Goal: Information Seeking & Learning: Learn about a topic

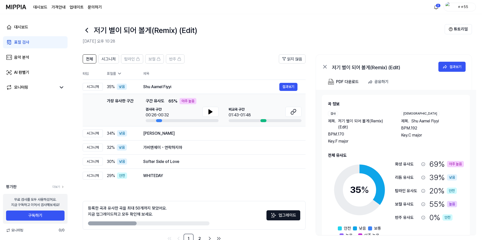
click at [0, 139] on div "대시보드 표절 검사 음악 분석 AI 판별기 모니터링 평가판 더보기 무료 검사를 모두 사용하셨어요. 지금 구독하고 이어서 검사해보세요! 구독하기…" at bounding box center [35, 127] width 71 height 226
click at [287, 88] on button "결과보기" at bounding box center [288, 87] width 18 height 8
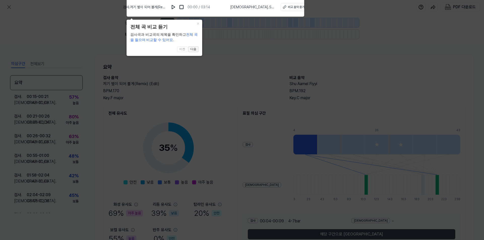
click at [196, 50] on button "다음" at bounding box center [193, 49] width 10 height 6
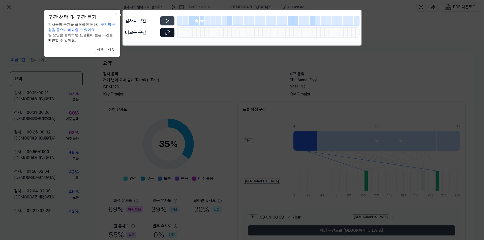
click at [168, 35] on icon at bounding box center [167, 32] width 5 height 5
click at [166, 21] on icon at bounding box center [167, 21] width 3 height 4
click at [167, 19] on icon at bounding box center [167, 20] width 5 height 5
click at [109, 51] on button "다음" at bounding box center [111, 50] width 10 height 6
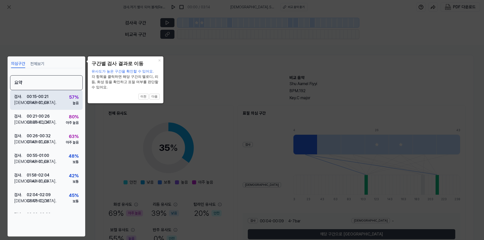
click at [64, 96] on div "검사 . 00:15 - 00:21 비교 . 01:43 - 01:48 57 % 높음" at bounding box center [46, 100] width 73 height 20
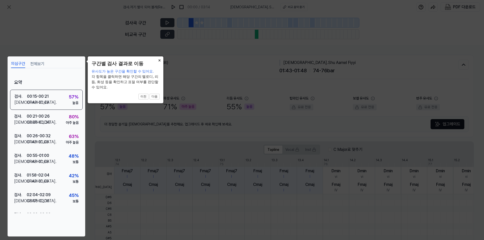
click at [160, 61] on button "×" at bounding box center [159, 59] width 8 height 7
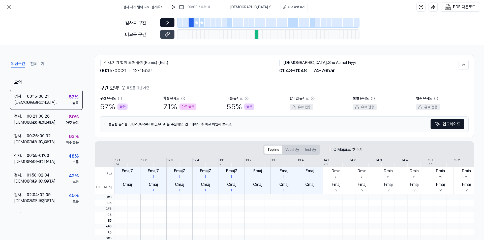
click at [167, 23] on icon at bounding box center [167, 22] width 5 height 5
click at [167, 34] on icon at bounding box center [166, 35] width 3 height 3
click at [41, 118] on div "00:21 - 00:26" at bounding box center [38, 116] width 23 height 6
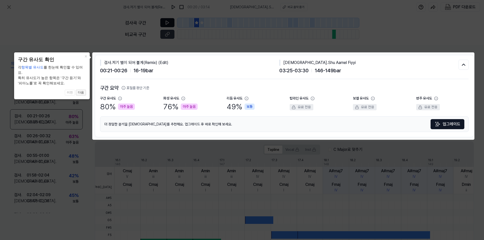
click at [81, 90] on button "다음" at bounding box center [81, 93] width 10 height 6
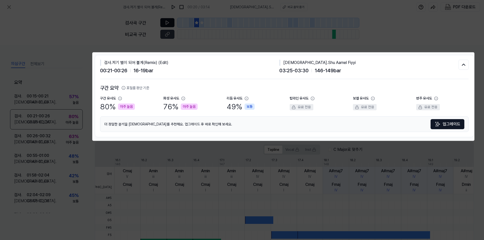
scroll to position [96, 0]
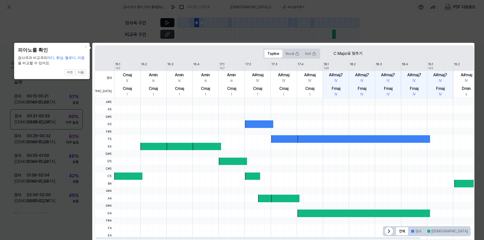
click at [64, 24] on icon at bounding box center [242, 121] width 484 height 242
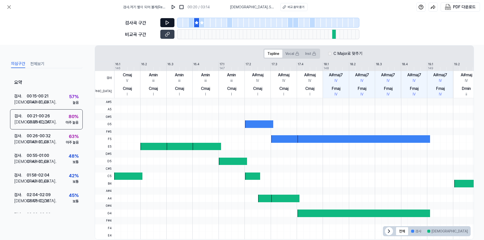
click at [167, 22] on icon at bounding box center [167, 22] width 5 height 5
click at [168, 35] on icon at bounding box center [168, 33] width 3 height 3
click at [24, 140] on div "[DEMOGRAPHIC_DATA] ." at bounding box center [20, 142] width 13 height 6
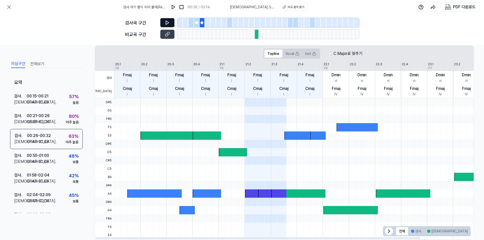
click at [167, 23] on icon at bounding box center [167, 22] width 5 height 5
click at [166, 36] on icon at bounding box center [167, 34] width 5 height 5
click at [43, 231] on div "의심구간 전체보기 요약 검사 . 00:15 - 00:21 비교 . 01:43 - 01:48 57 % 높음 검사 . 00:21 - 00:26 비…" at bounding box center [46, 146] width 73 height 175
